Goal: Task Accomplishment & Management: Complete application form

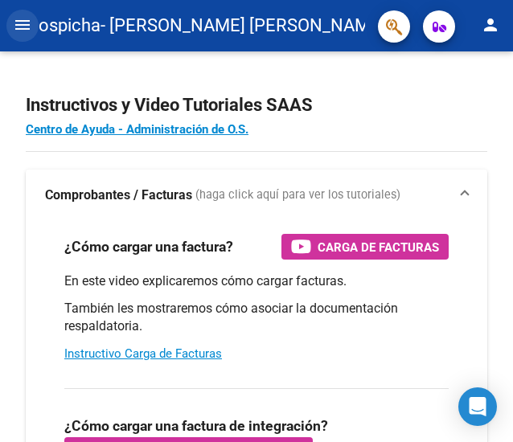
click at [29, 32] on mat-icon "menu" at bounding box center [22, 24] width 19 height 19
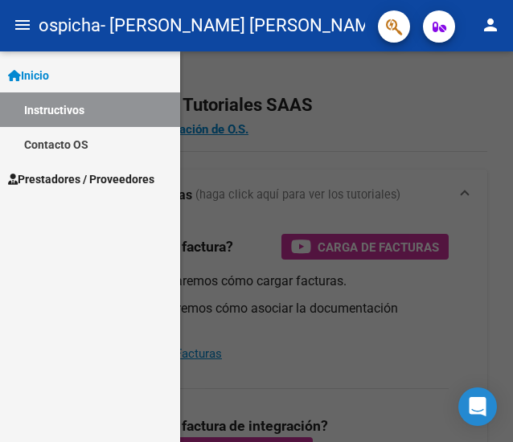
click at [95, 181] on span "Prestadores / Proveedores" at bounding box center [81, 180] width 146 height 18
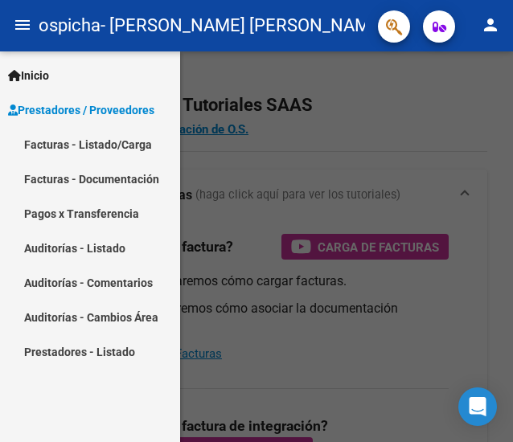
click at [97, 150] on link "Facturas - Listado/Carga" at bounding box center [90, 144] width 180 height 35
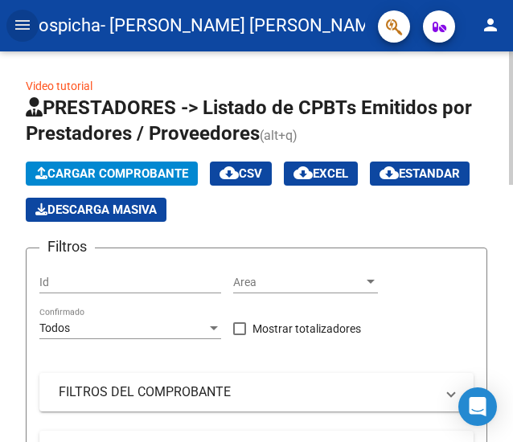
click at [113, 183] on button "Cargar Comprobante" at bounding box center [112, 174] width 172 height 24
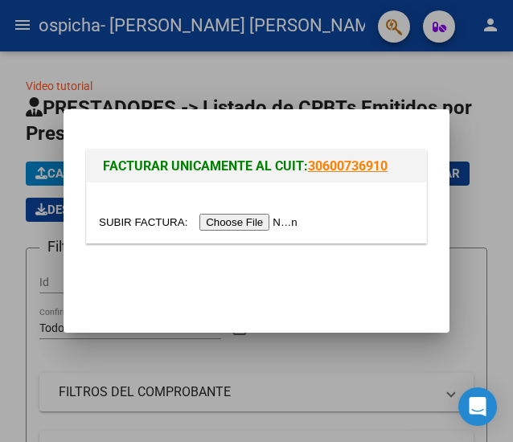
click at [227, 216] on input "file" at bounding box center [200, 222] width 203 height 17
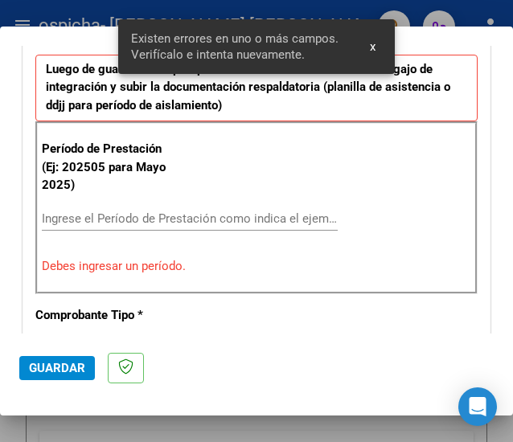
scroll to position [441, 0]
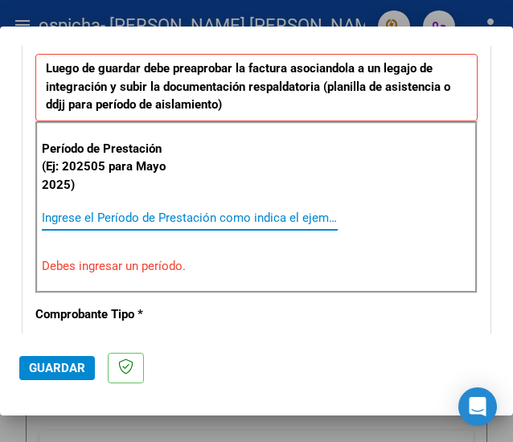
click at [137, 211] on input "Ingrese el Período de Prestación como indica el ejemplo" at bounding box center [111, 218] width 139 height 14
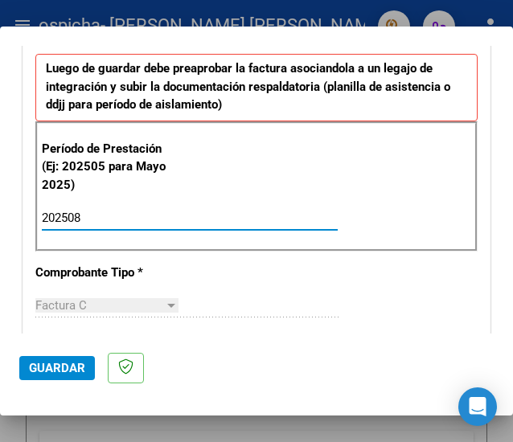
type input "202508"
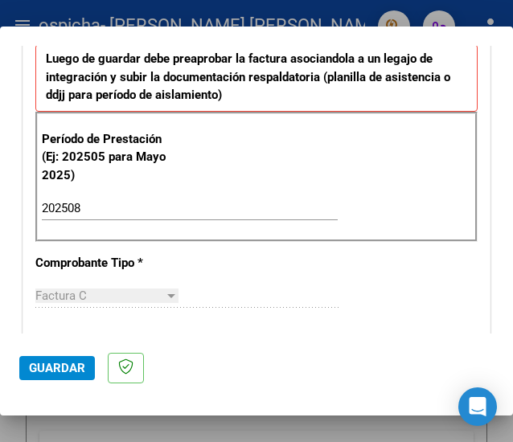
drag, startPoint x: 177, startPoint y: 345, endPoint x: 512, endPoint y: 312, distance: 336.2
click at [512, 312] on mat-dialog-container "COMPROBANTE VER COMPROBANTE El comprobante fue leído exitosamente. DATOS DEL CO…" at bounding box center [256, 221] width 513 height 389
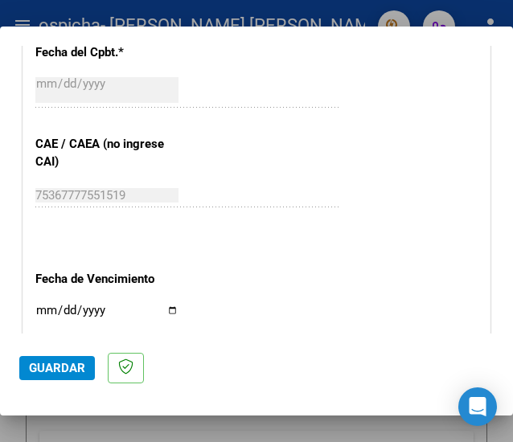
scroll to position [1019, 0]
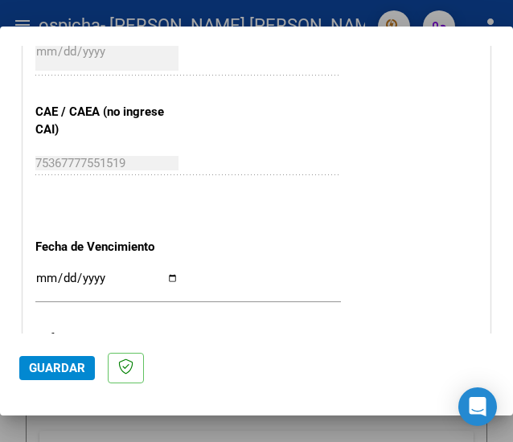
click at [165, 272] on input "Ingresar la fecha" at bounding box center [106, 285] width 143 height 26
type input "[DATE]"
click at [236, 294] on div "[DATE] Ingresar la fecha" at bounding box center [188, 286] width 306 height 35
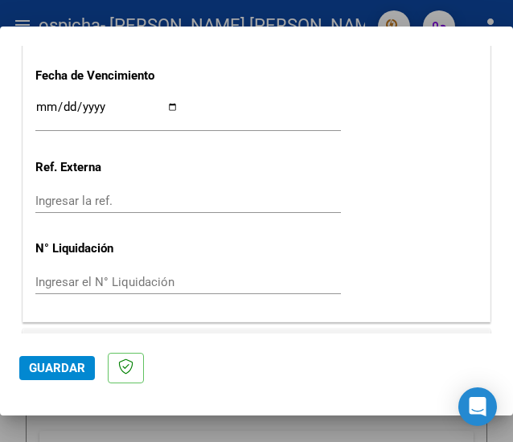
scroll to position [1227, 0]
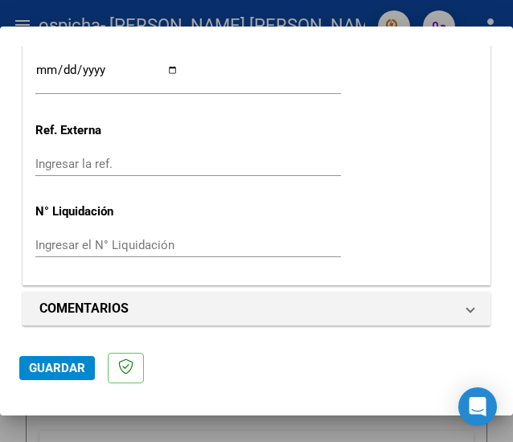
click at [64, 366] on span "Guardar" at bounding box center [57, 368] width 56 height 14
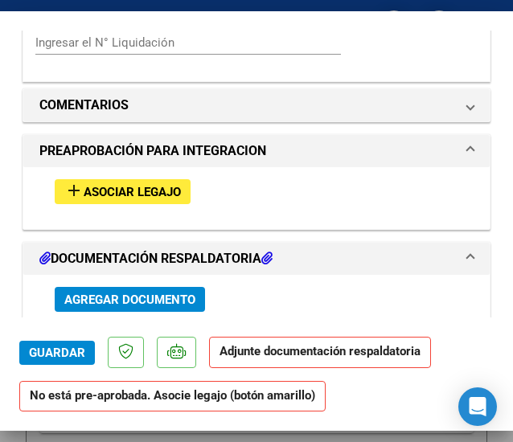
scroll to position [1371, 0]
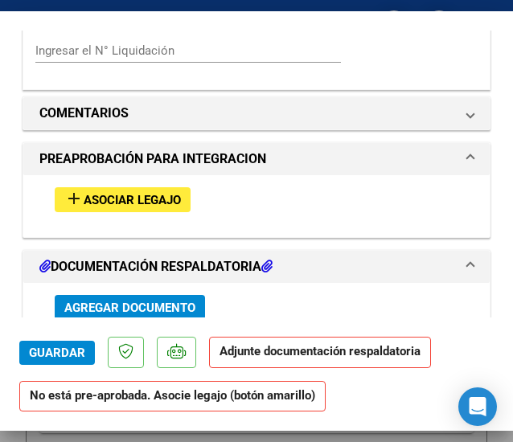
click at [153, 205] on button "add Asociar Legajo" at bounding box center [123, 199] width 136 height 25
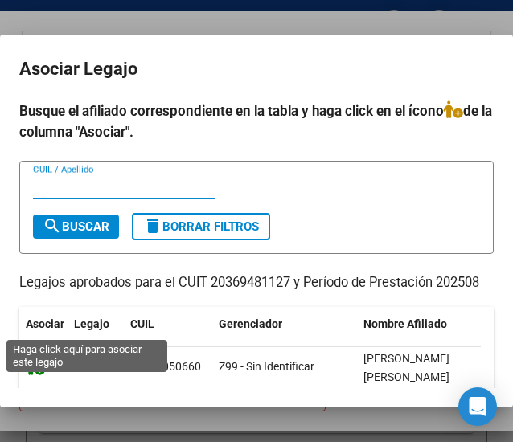
click at [30, 376] on icon at bounding box center [35, 367] width 19 height 18
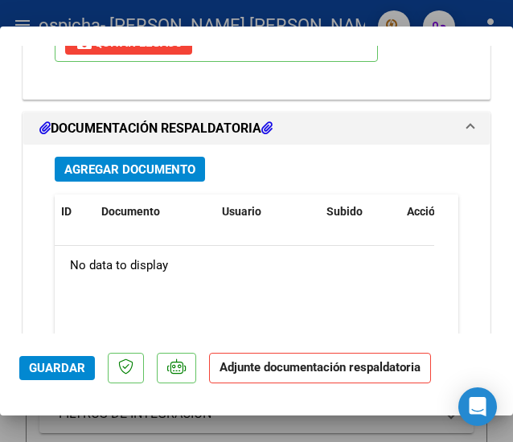
scroll to position [1779, 0]
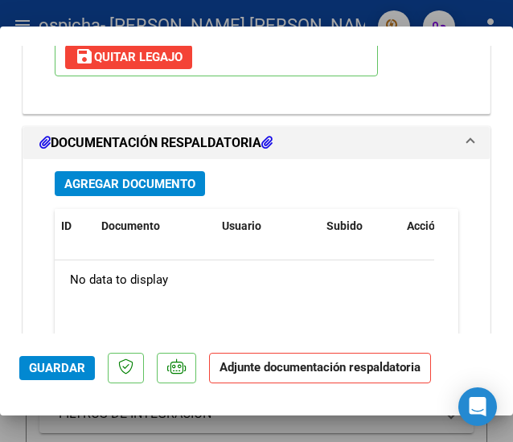
click at [153, 177] on span "Agregar Documento" at bounding box center [129, 184] width 131 height 14
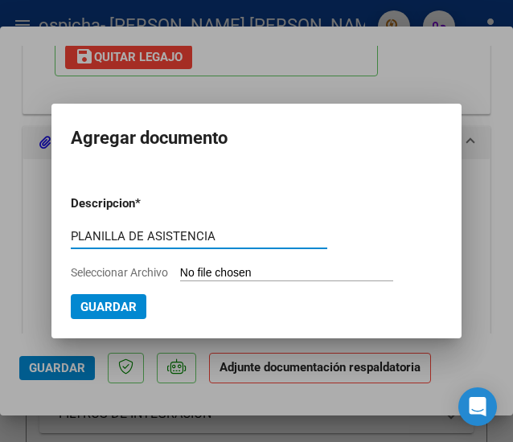
type input "PLANILLA DE ASISTENCIA"
click at [206, 266] on input "Seleccionar Archivo" at bounding box center [286, 273] width 213 height 15
type input "C:\fakepath\MT - PLANILLA AGOSTO [PERSON_NAME].pdf"
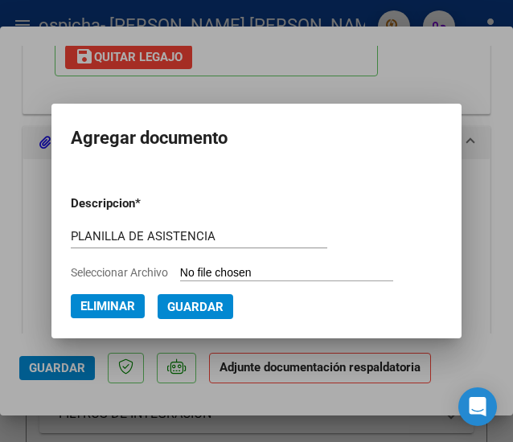
click at [201, 308] on span "Guardar" at bounding box center [195, 307] width 56 height 14
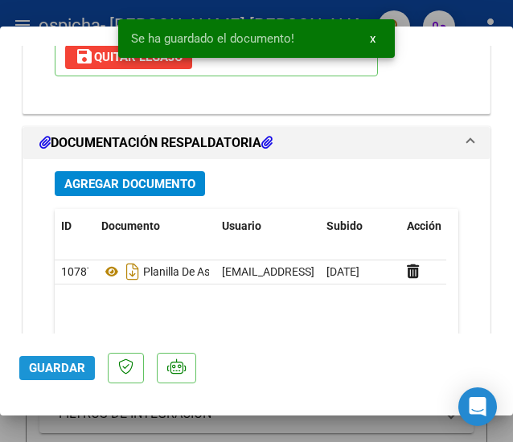
click at [66, 365] on span "Guardar" at bounding box center [57, 368] width 56 height 14
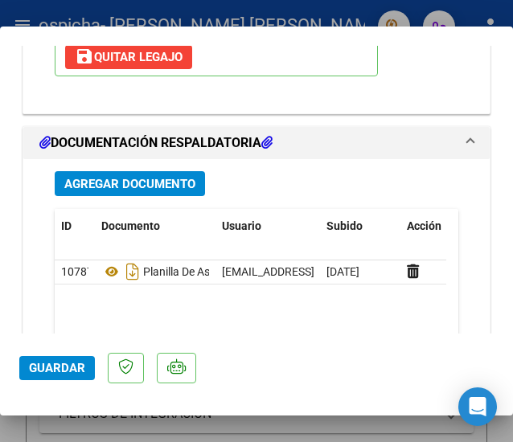
click at [20, 15] on div at bounding box center [256, 221] width 513 height 442
type input "$ 0,00"
